Goal: Find specific page/section: Find specific page/section

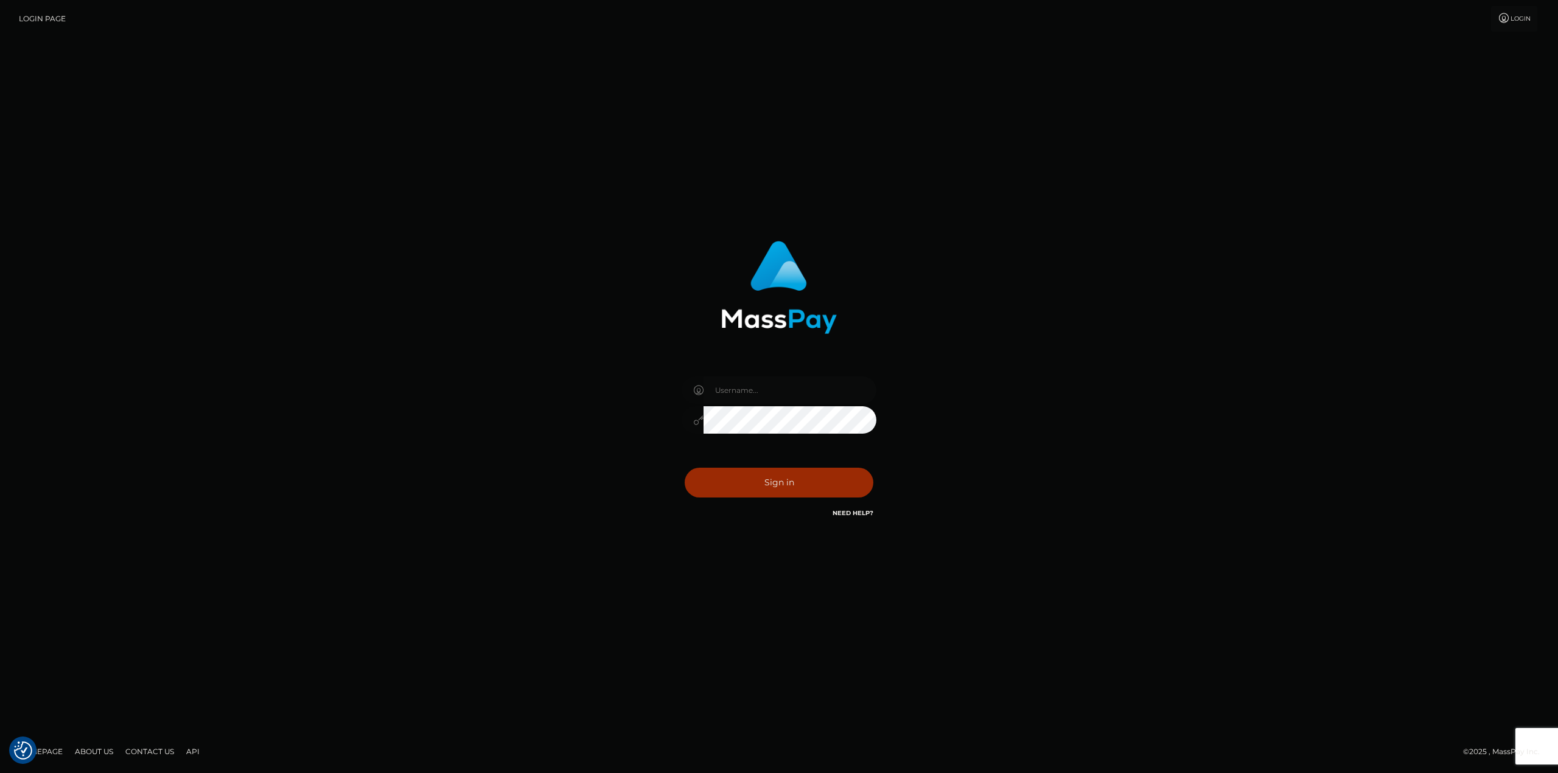
type input "taylor.cm"
click at [806, 479] on button "Sign in" at bounding box center [778, 483] width 189 height 30
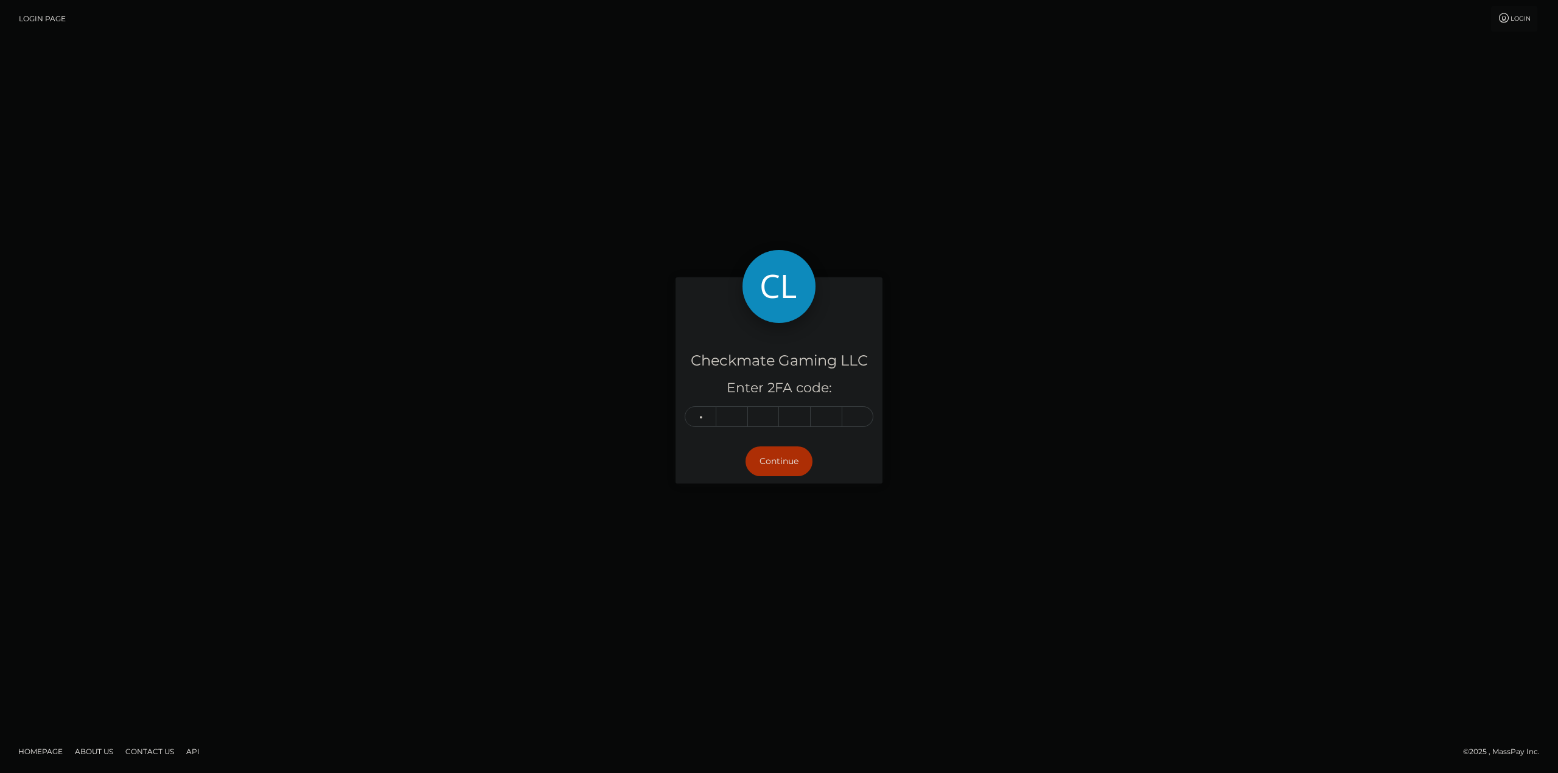
type input "8"
type input "6"
type input "7"
type input "1"
type input "2"
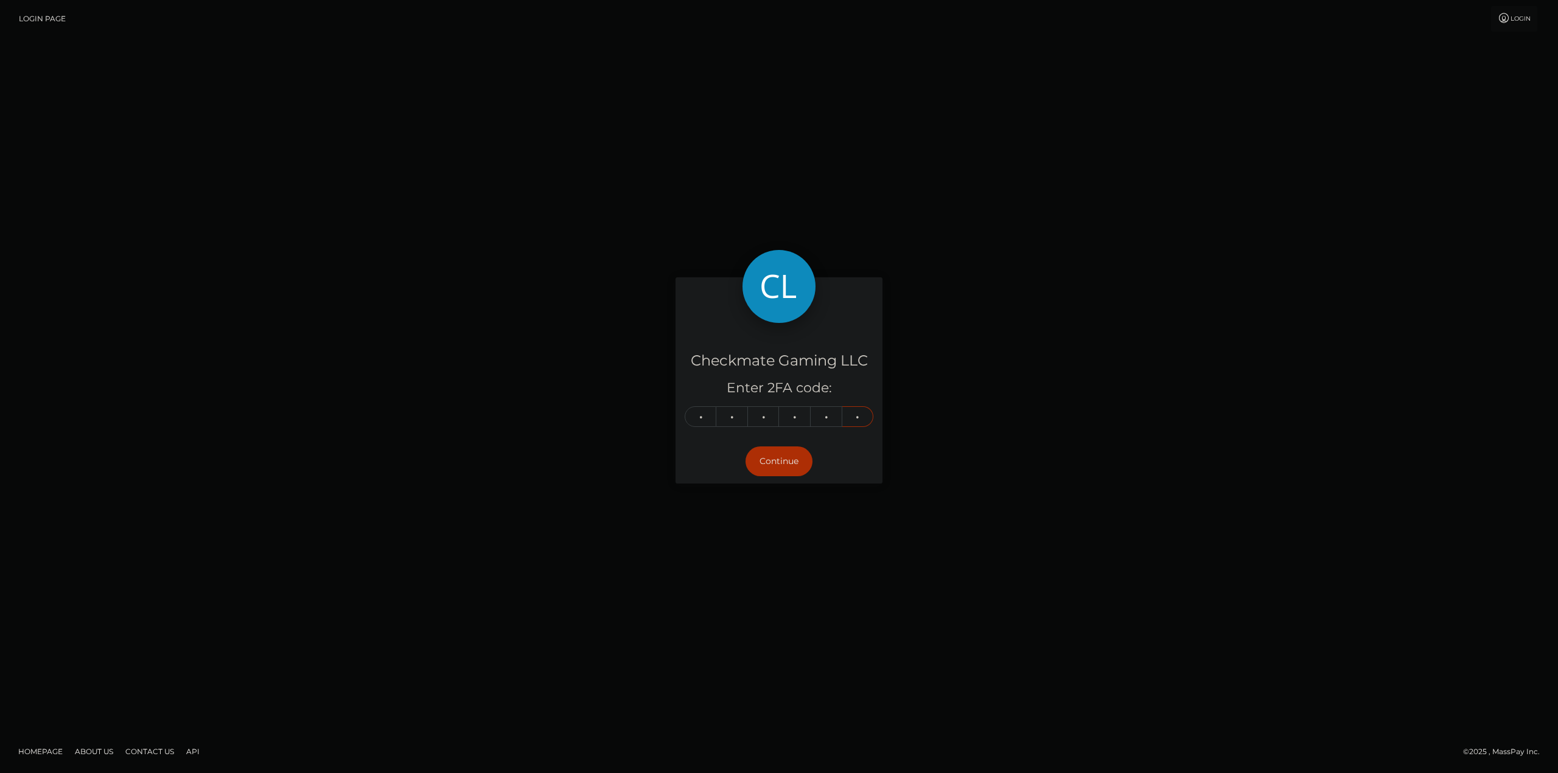
type input "9"
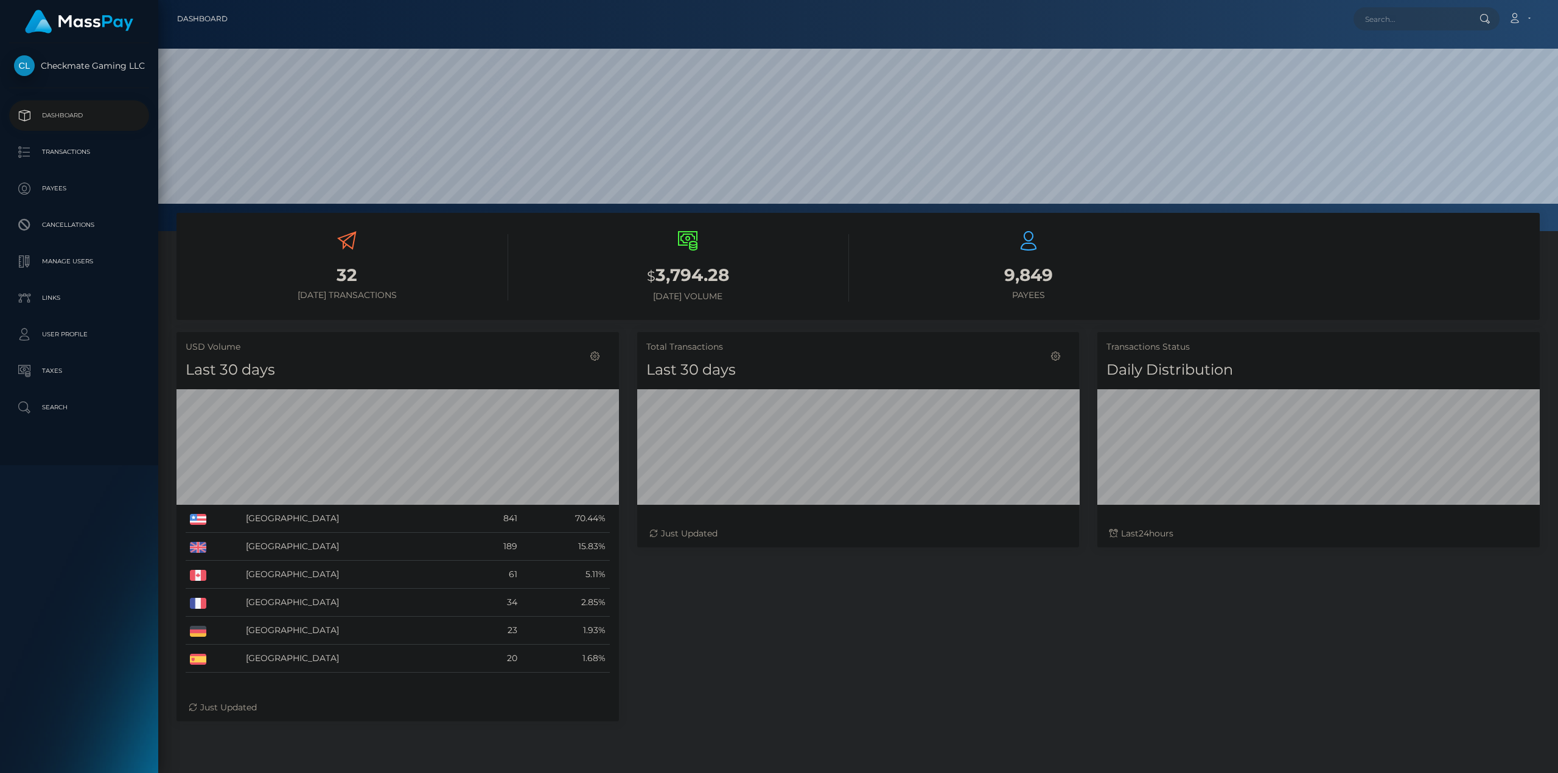
scroll to position [216, 442]
click at [60, 181] on p "Payees" at bounding box center [79, 188] width 130 height 18
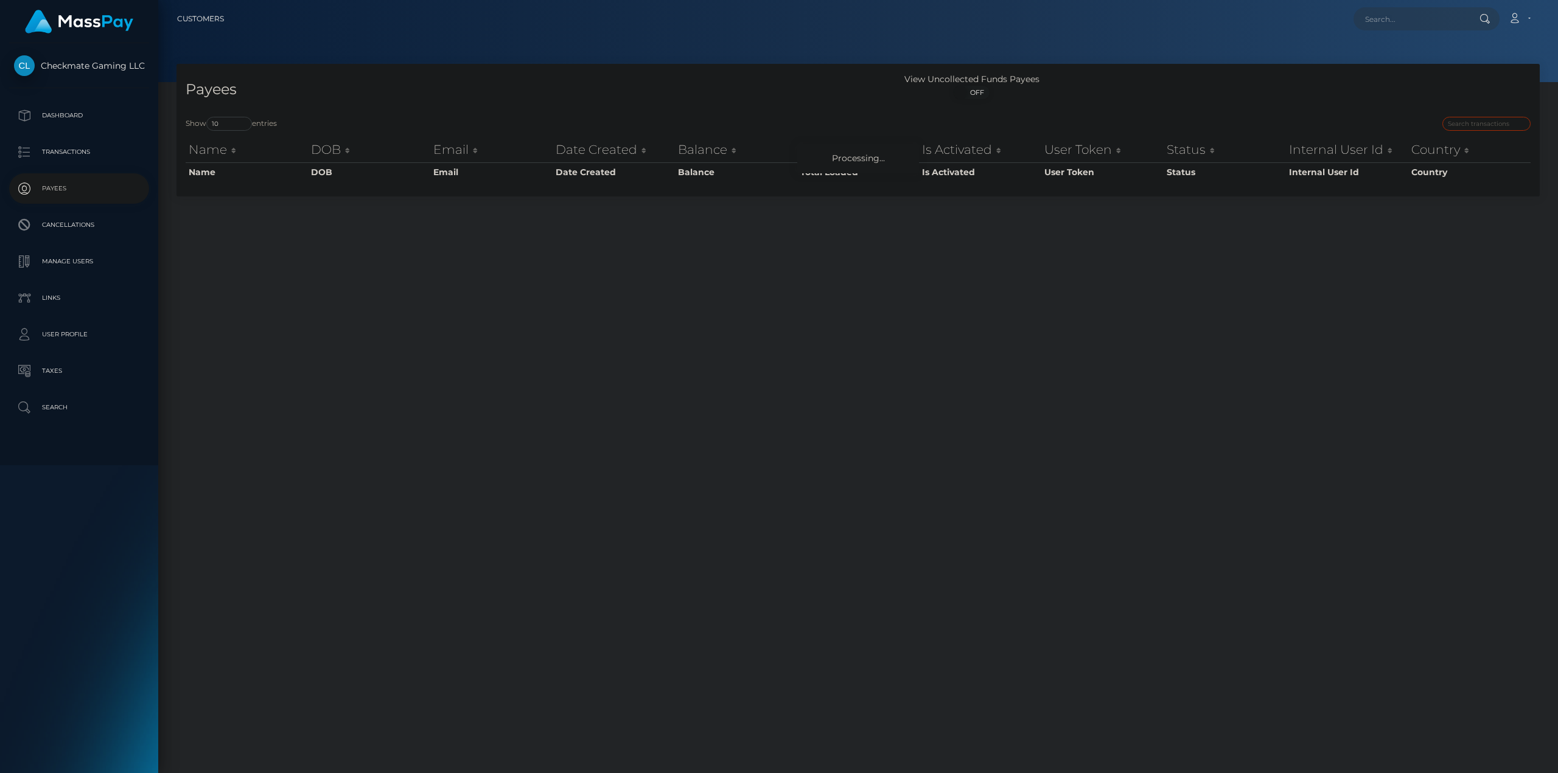
click at [1481, 124] on input "search" at bounding box center [1486, 124] width 88 height 14
paste input "36843"
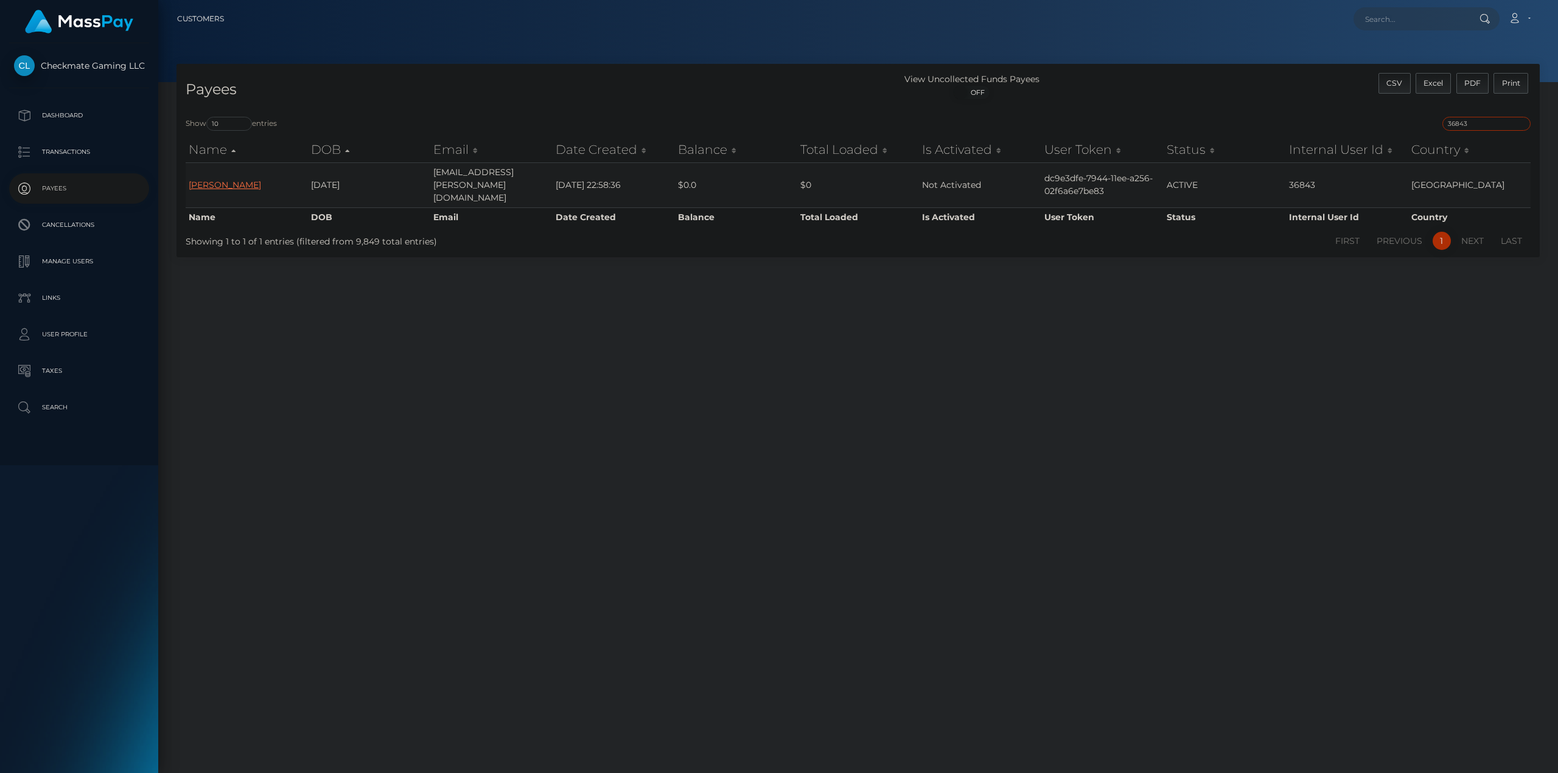
type input "36843"
click at [213, 179] on link "Adam Robinson" at bounding box center [225, 184] width 72 height 11
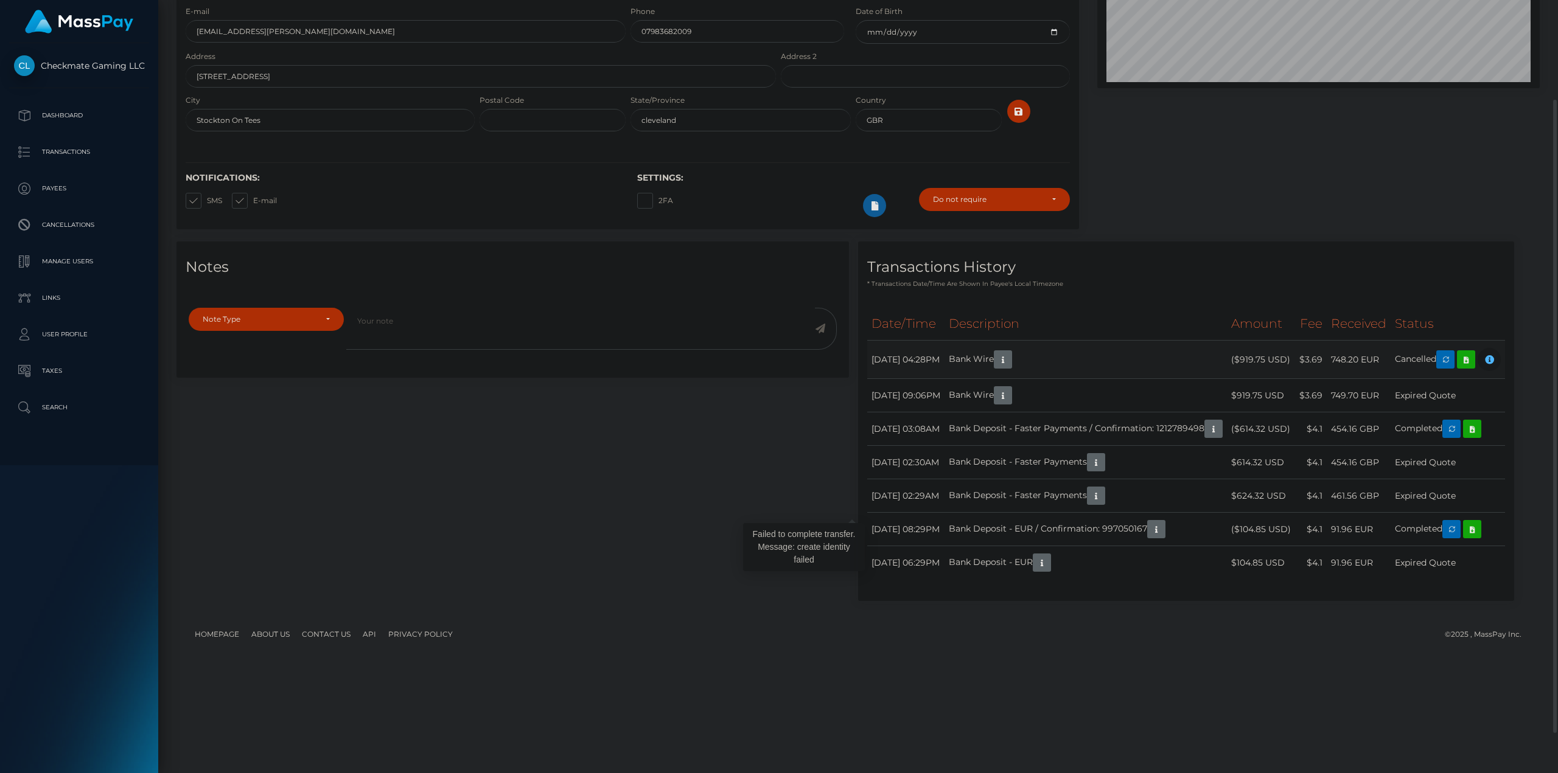
scroll to position [146, 442]
